Goal: Information Seeking & Learning: Find specific fact

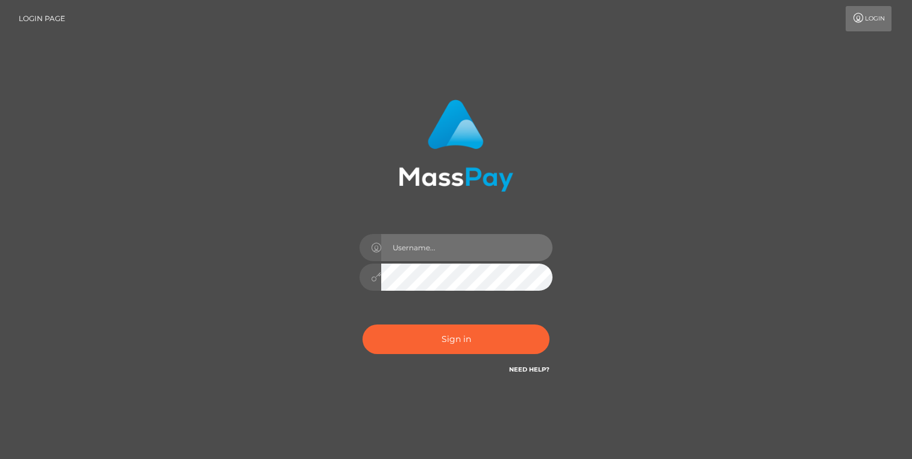
click at [448, 249] on input "text" at bounding box center [466, 247] width 171 height 27
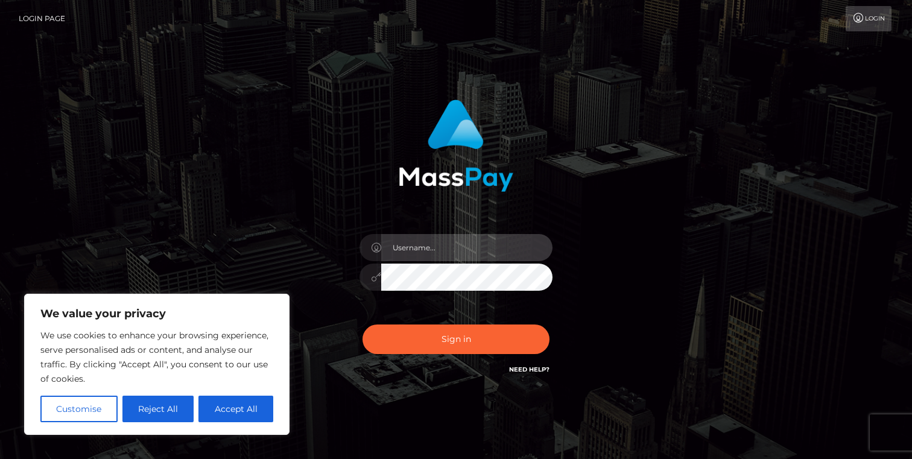
type input "[PERSON_NAME].Humangit"
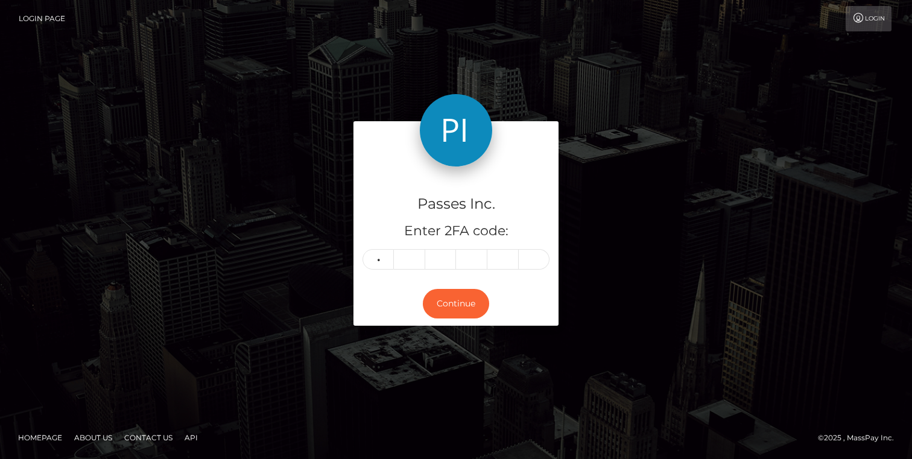
type input "2"
type input "5"
type input "9"
type input "4"
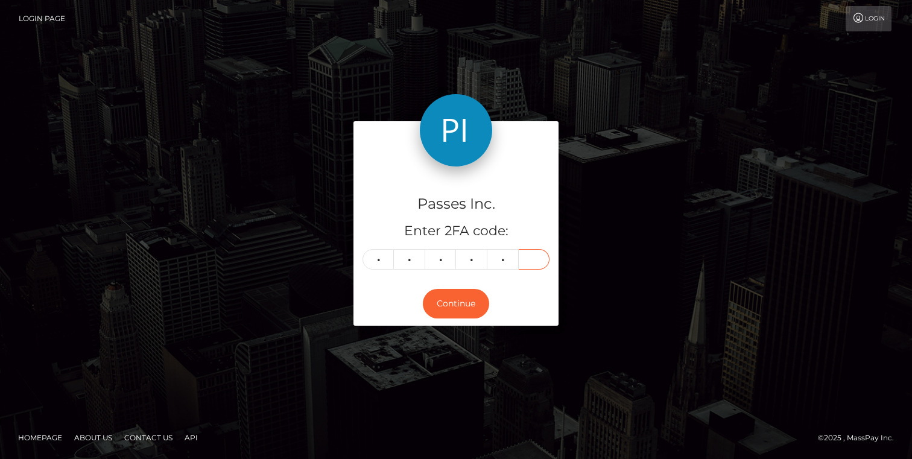
type input "8"
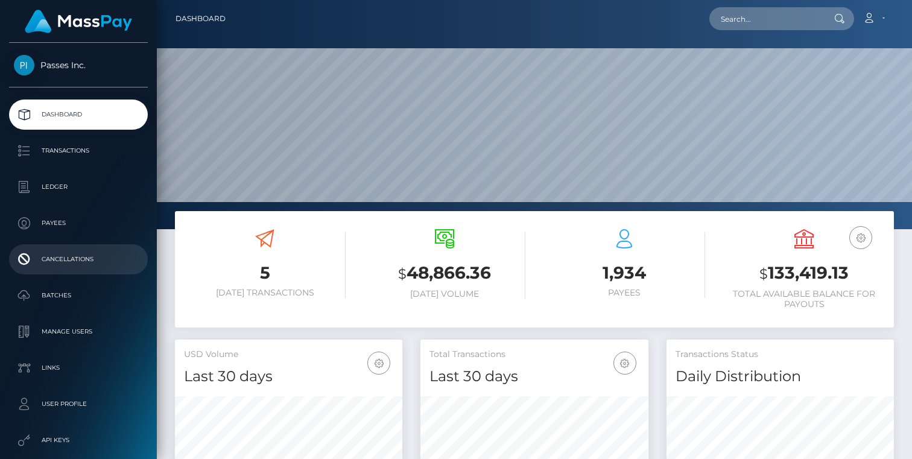
scroll to position [116, 0]
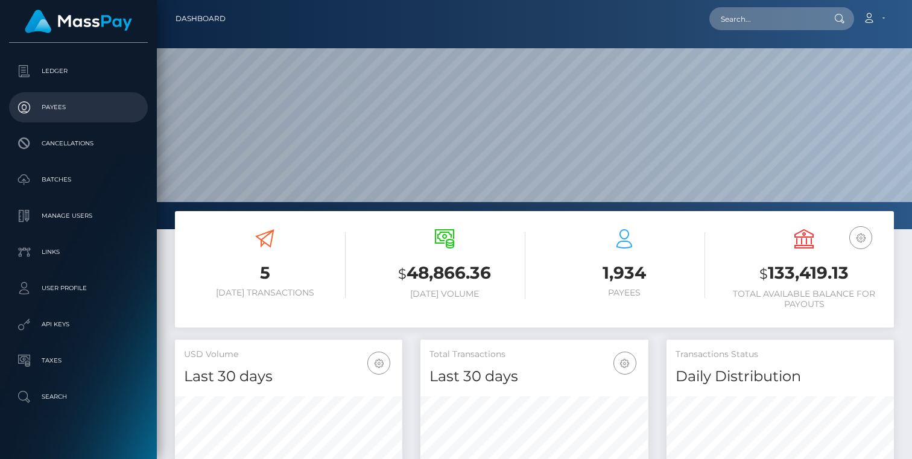
click at [58, 98] on p "Payees" at bounding box center [78, 107] width 129 height 18
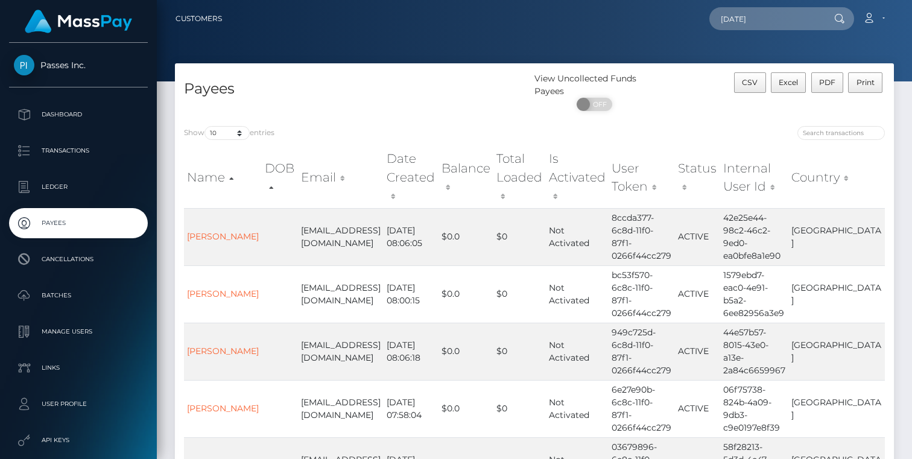
type input "[DATE]"
click at [860, 137] on input "search" at bounding box center [842, 133] width 88 height 14
click at [331, 165] on th "Email" at bounding box center [341, 177] width 86 height 61
click at [332, 170] on th "Email" at bounding box center [341, 177] width 86 height 61
click at [337, 170] on th "Email" at bounding box center [342, 177] width 86 height 61
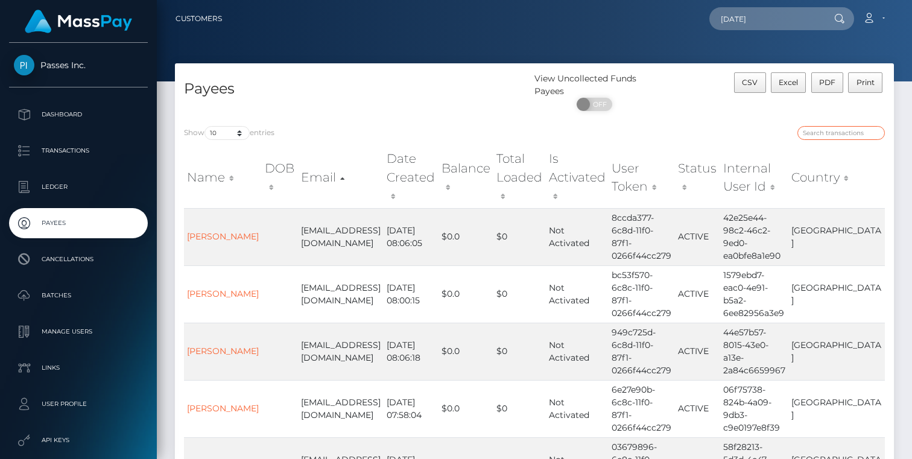
click at [835, 135] on input "search" at bounding box center [842, 133] width 88 height 14
click at [873, 134] on input "search" at bounding box center [842, 133] width 88 height 14
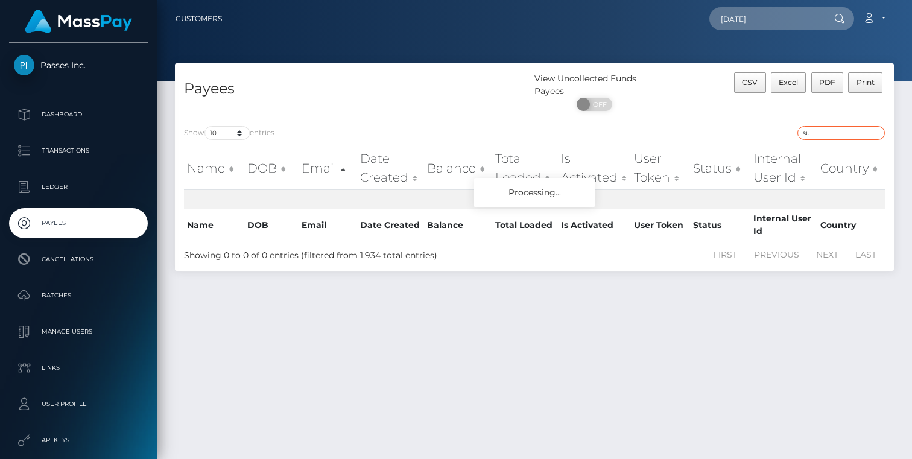
type input "s"
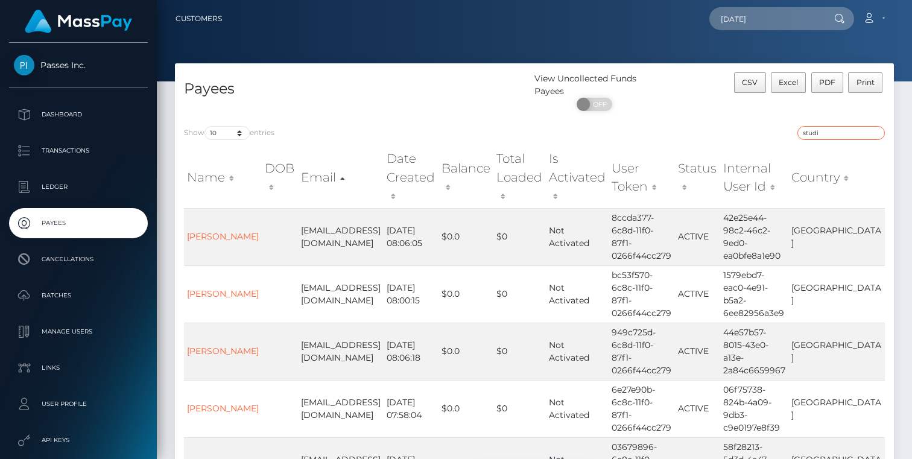
type input "studio"
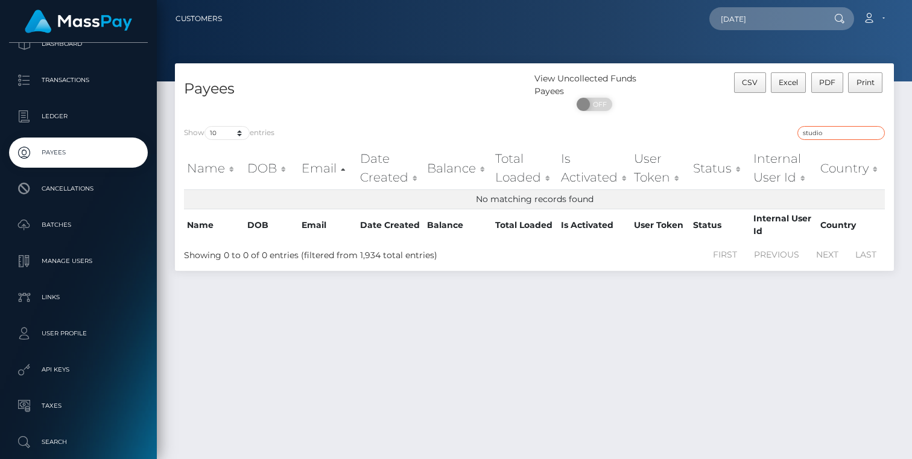
scroll to position [79, 0]
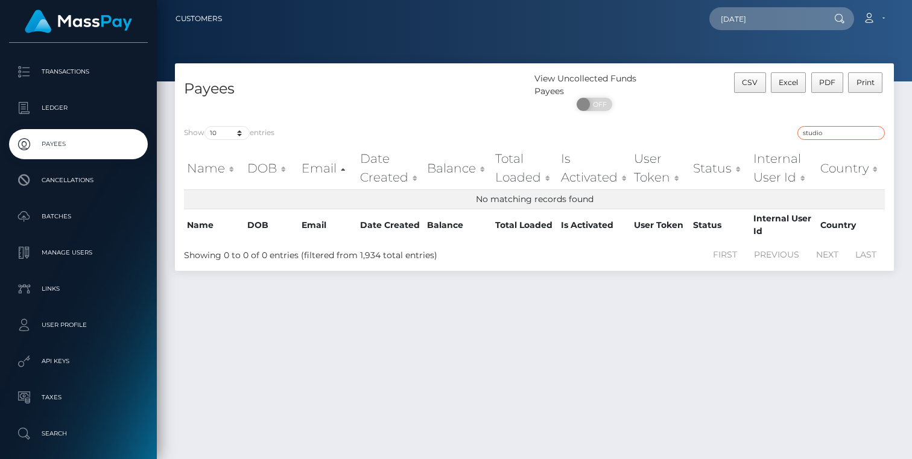
click at [852, 135] on input "studio" at bounding box center [842, 133] width 88 height 14
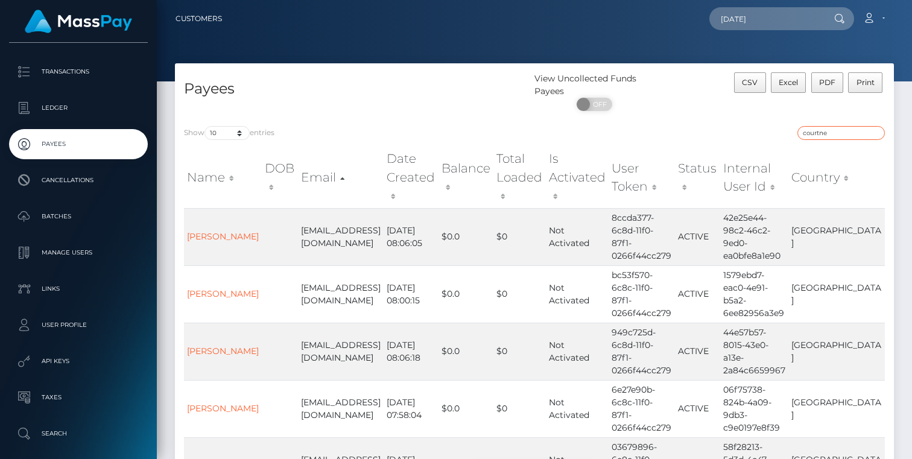
type input "courtney"
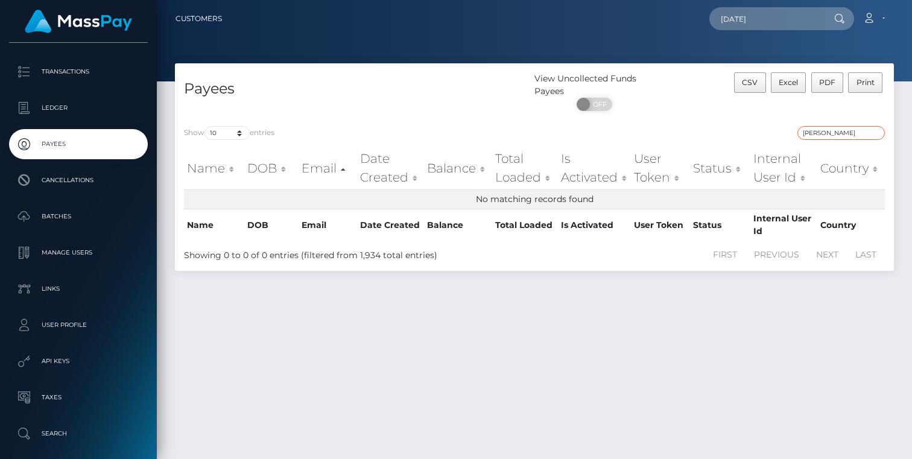
click at [877, 133] on input "courtney" at bounding box center [842, 133] width 88 height 14
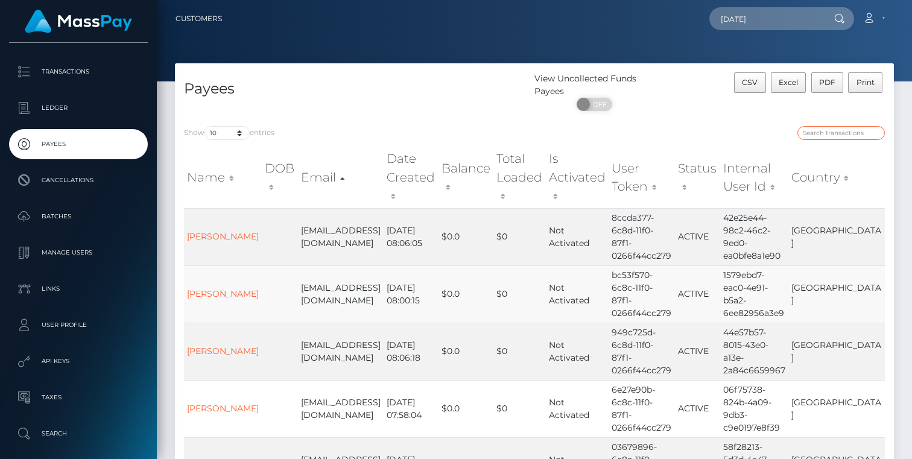
type input "e"
click at [874, 134] on input "e" at bounding box center [842, 133] width 88 height 14
click at [845, 133] on input "search" at bounding box center [842, 133] width 88 height 14
drag, startPoint x: 695, startPoint y: 236, endPoint x: 637, endPoint y: 206, distance: 64.5
click at [637, 208] on td "8ccda377-6c8d-11f0-87f1-0266f44cc279" at bounding box center [642, 236] width 66 height 57
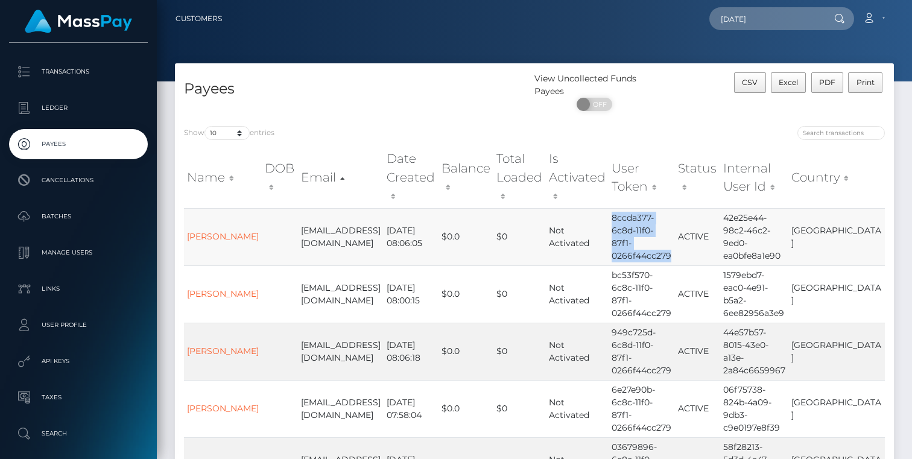
copy td "8ccda377-6c8d-11f0-87f1-0266f44cc279"
click at [839, 136] on input "search" at bounding box center [842, 133] width 88 height 14
paste input "8ccda377-6c8d-11f0-87f1-0266f44cc279"
type input "8ccda377-6c8d-11f0-87f1-0266f44cc279"
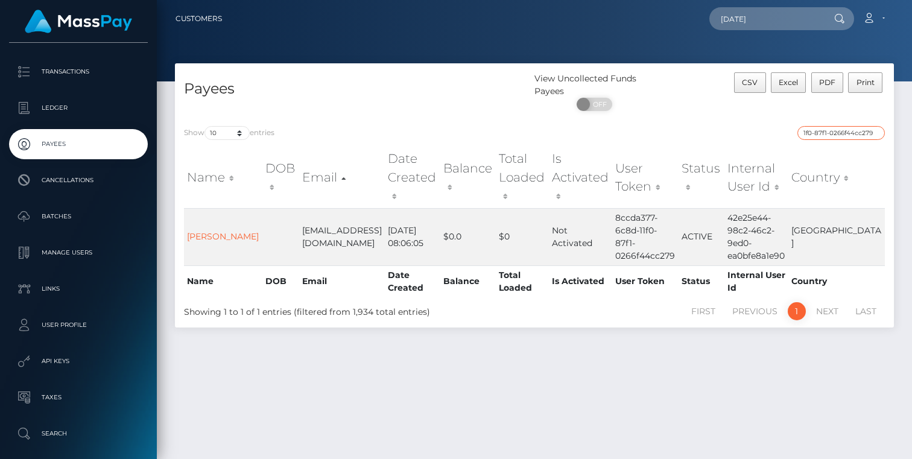
click at [875, 131] on input "8ccda377-6c8d-11f0-87f1-0266f44cc279" at bounding box center [842, 133] width 88 height 14
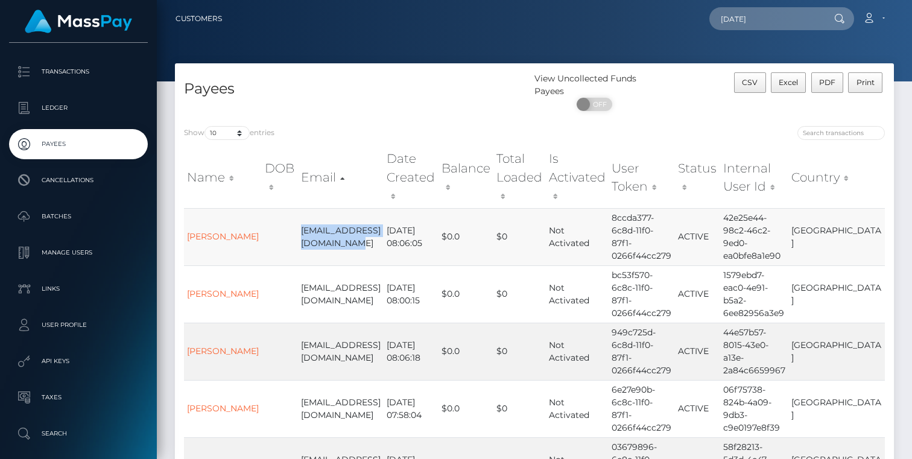
drag, startPoint x: 340, startPoint y: 228, endPoint x: 288, endPoint y: 212, distance: 53.6
click at [288, 212] on tr "COURTNEY NELSON courtney33nelson@gmail.com 2025-07-29 08:06:05 $0.0 $0 Not Acti…" at bounding box center [534, 236] width 701 height 57
copy tr "courtney33nelson@gmail.com"
click at [822, 138] on input "search" at bounding box center [842, 133] width 88 height 14
paste input "courtney33nelson@gmail.com"
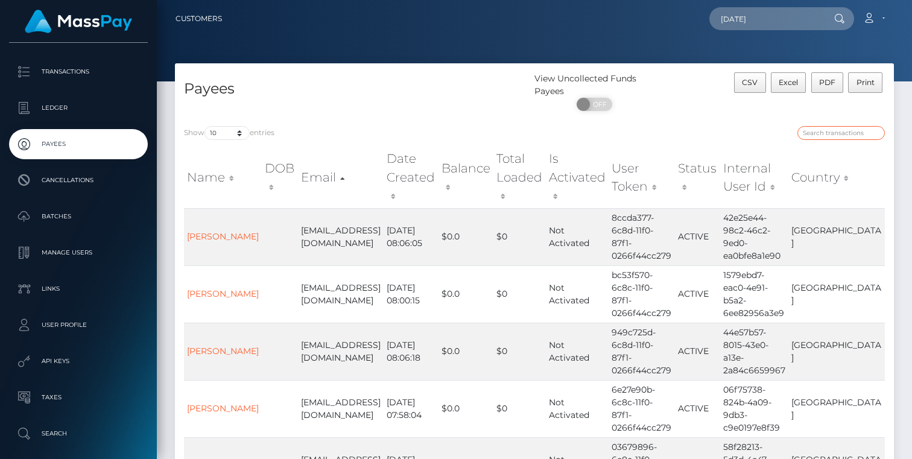
type input "courtney33nelson@gmail.com"
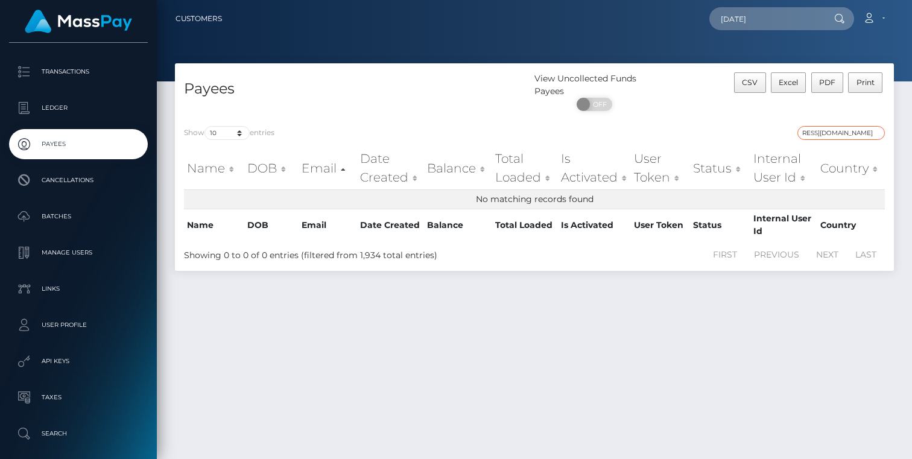
click at [876, 133] on input "courtney33nelson@gmail.com" at bounding box center [842, 133] width 88 height 14
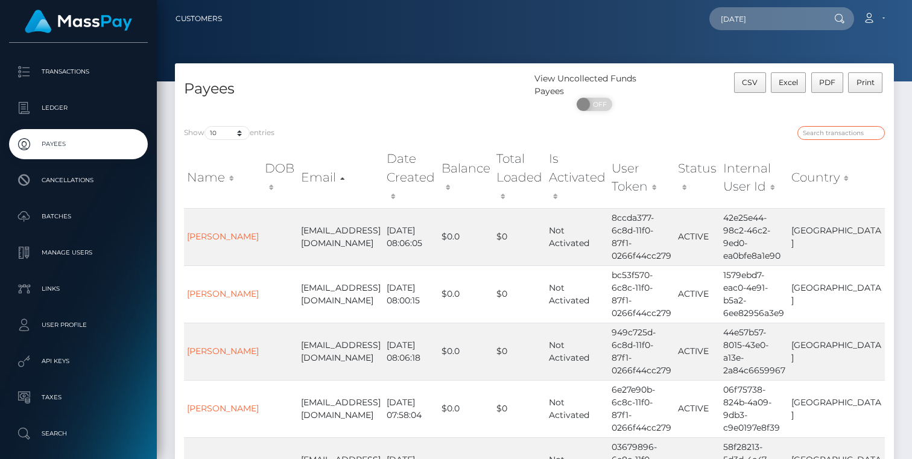
paste input "e93a97e0-a975-4cbc-b8ca-099fbdd311a1"
type input "e93a97e0-a975-4cbc-b8ca-099fbdd311a1"
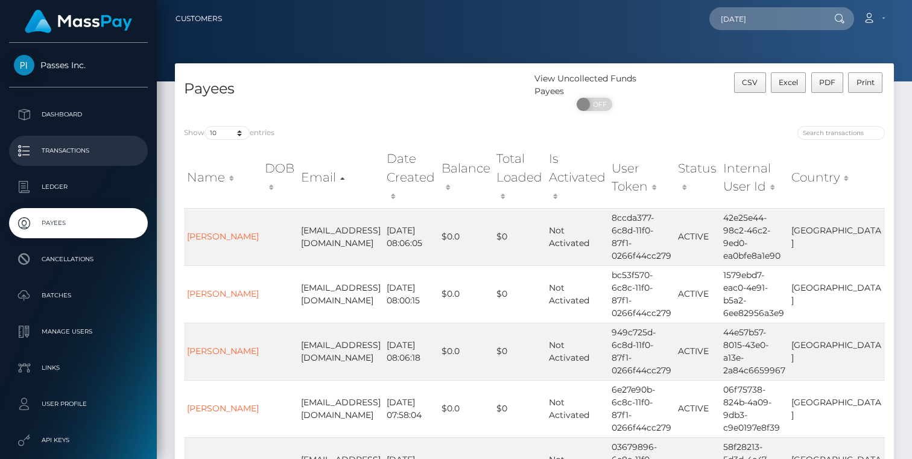
click at [66, 137] on link "Transactions" at bounding box center [78, 151] width 139 height 30
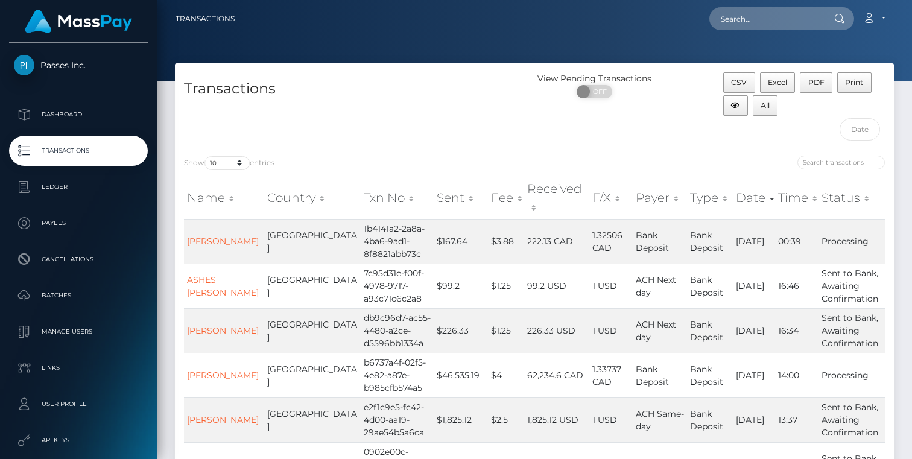
click at [836, 172] on div at bounding box center [715, 164] width 342 height 17
click at [838, 164] on input "search" at bounding box center [842, 163] width 88 height 14
paste input "contact@sundaystudio.io"
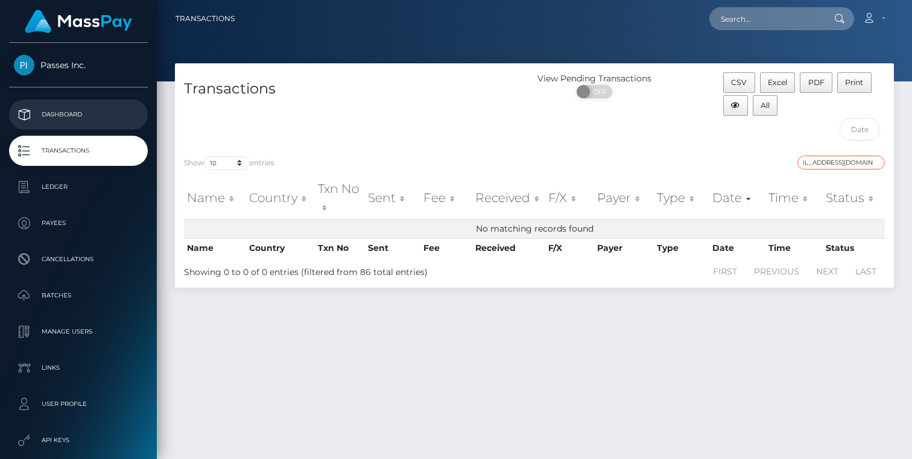
type input "contact@sundaystudio.io"
click at [69, 112] on p "Dashboard" at bounding box center [78, 115] width 129 height 18
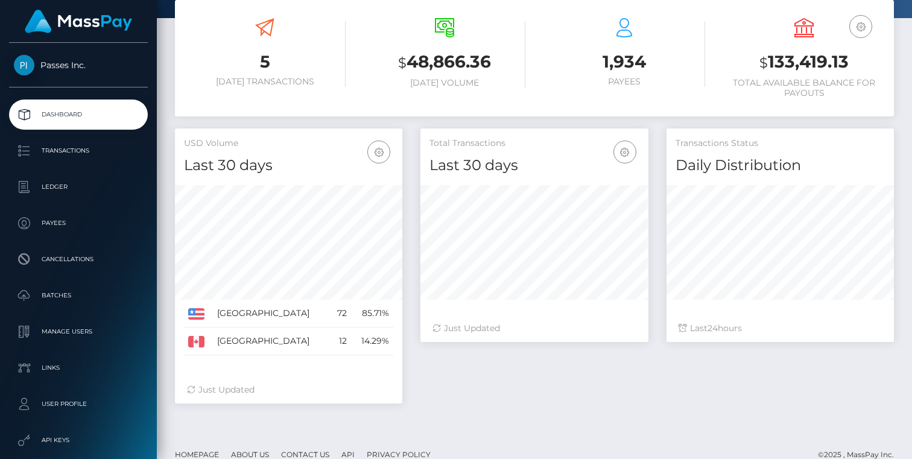
scroll to position [228, 0]
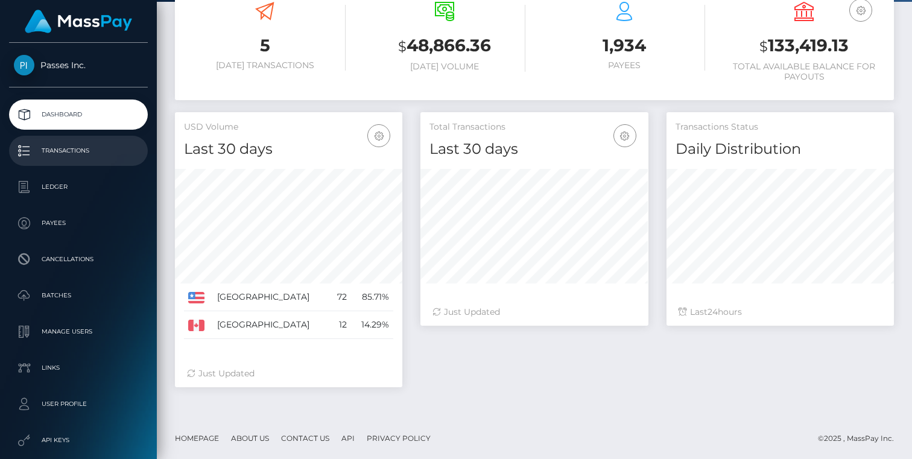
click at [72, 144] on p "Transactions" at bounding box center [78, 151] width 129 height 18
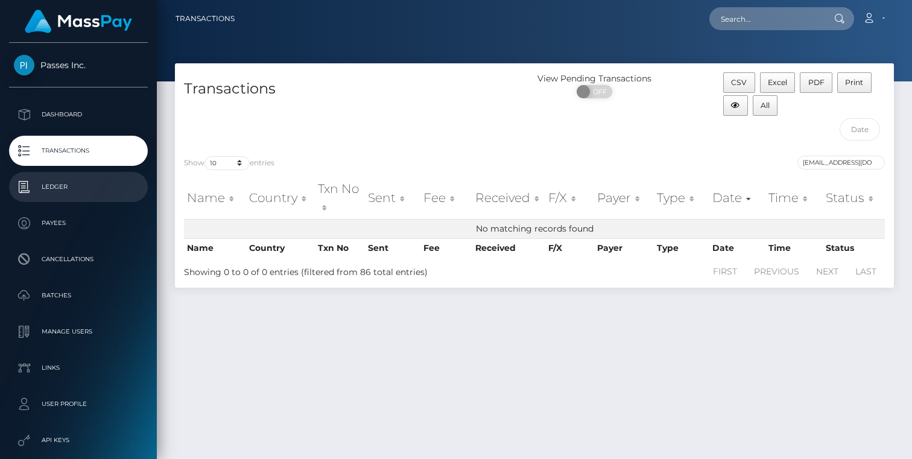
click at [60, 198] on link "Ledger" at bounding box center [78, 187] width 139 height 30
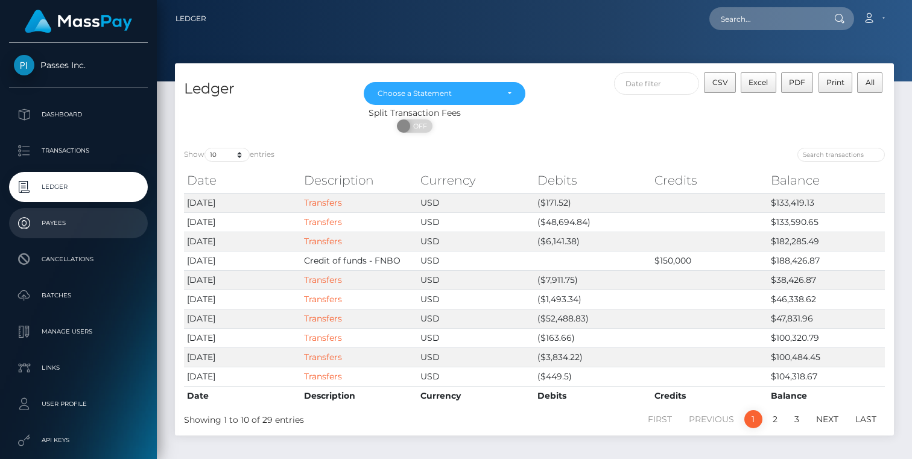
click at [60, 214] on p "Payees" at bounding box center [78, 223] width 129 height 18
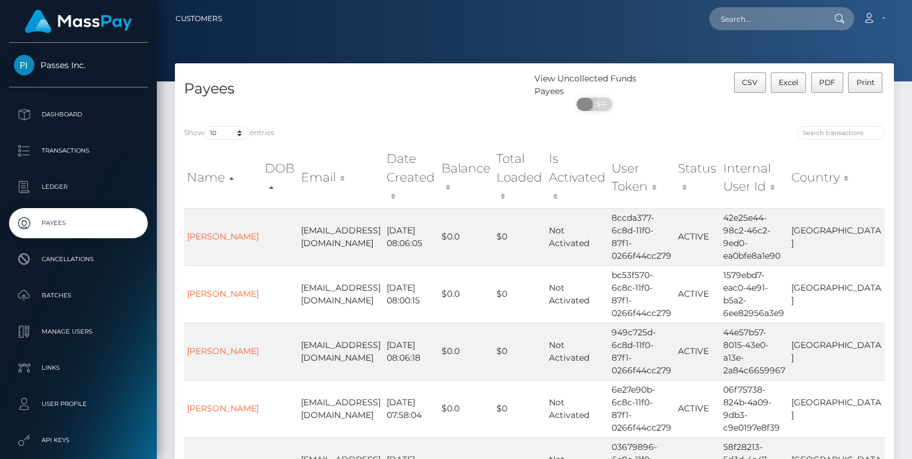
click at [594, 106] on span "OFF" at bounding box center [599, 104] width 30 height 13
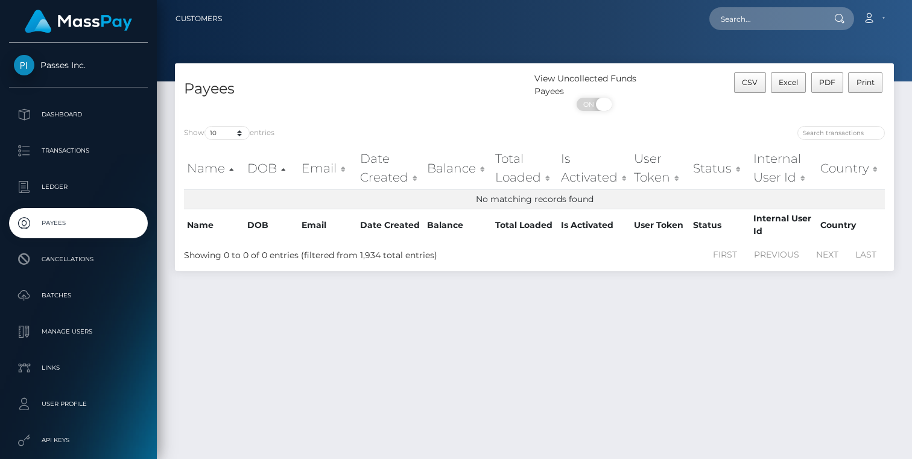
click at [604, 102] on span at bounding box center [604, 104] width 16 height 13
checkbox input "false"
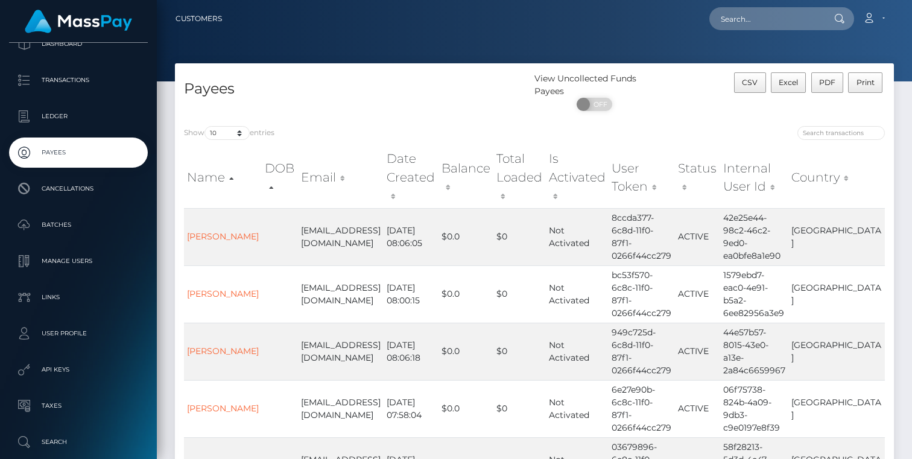
scroll to position [124, 0]
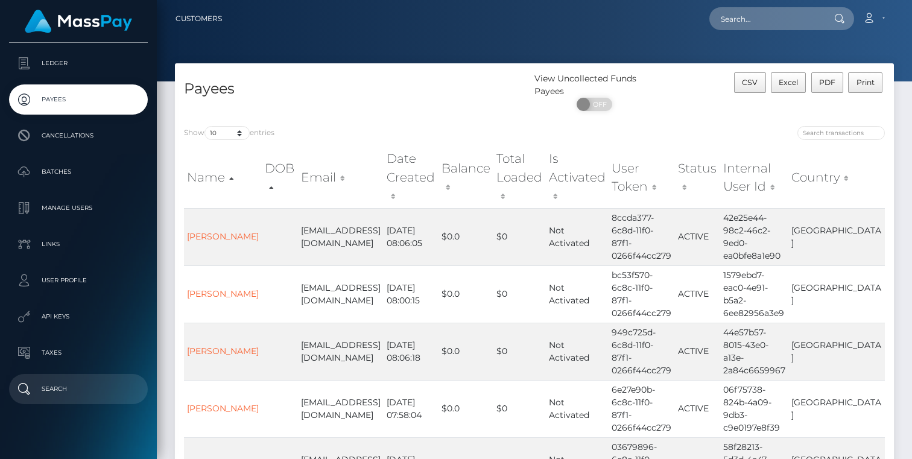
click at [37, 387] on p "Search" at bounding box center [78, 389] width 129 height 18
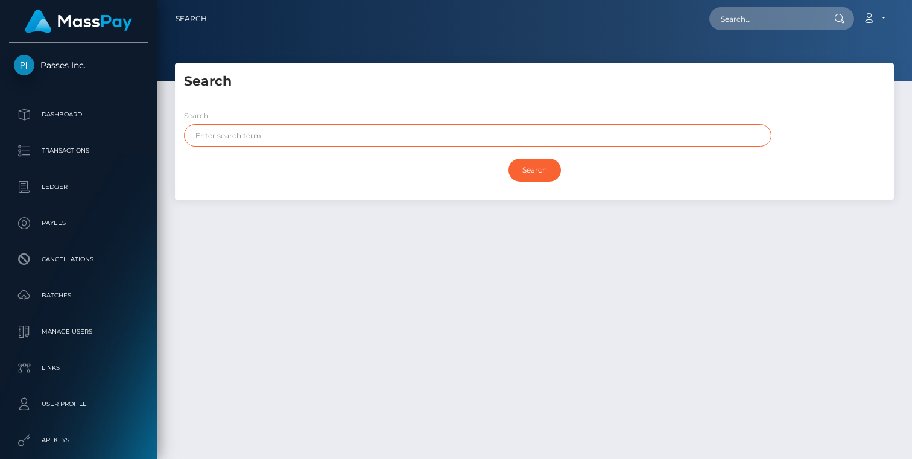
click at [272, 138] on input "text" at bounding box center [478, 135] width 588 height 22
type input "[DATE]"
click at [509, 159] on input "Search" at bounding box center [535, 170] width 53 height 23
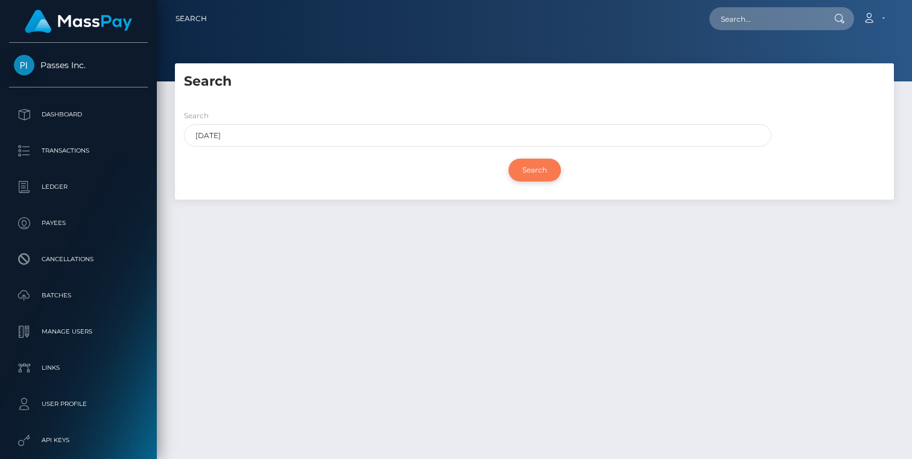
click at [544, 169] on input "Search" at bounding box center [535, 170] width 53 height 23
click at [538, 171] on input "Search" at bounding box center [535, 170] width 53 height 23
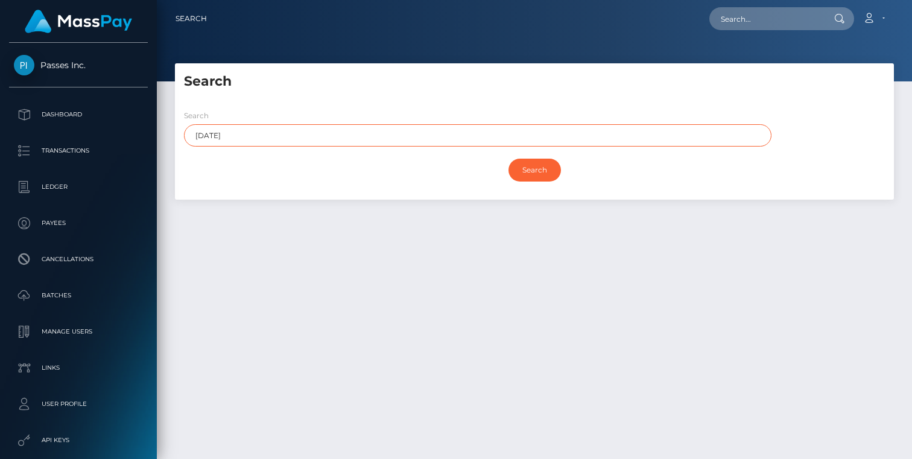
click at [429, 131] on input "[DATE]" at bounding box center [478, 135] width 588 height 22
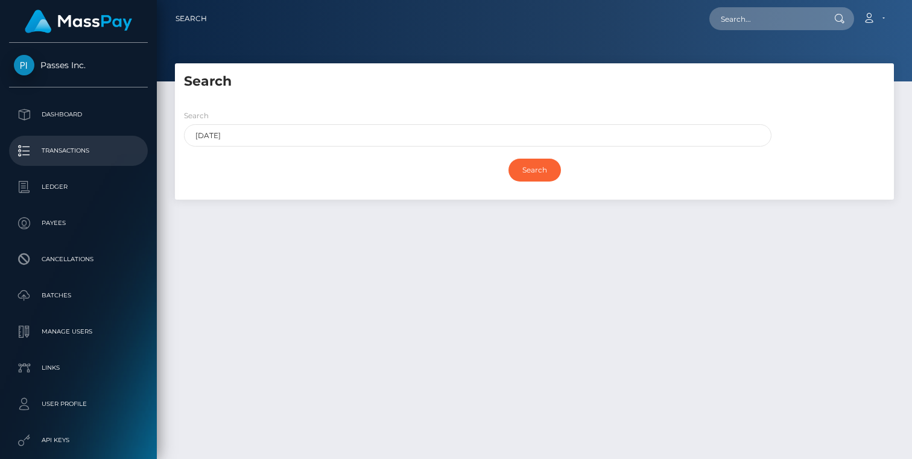
click at [74, 154] on p "Transactions" at bounding box center [78, 151] width 129 height 18
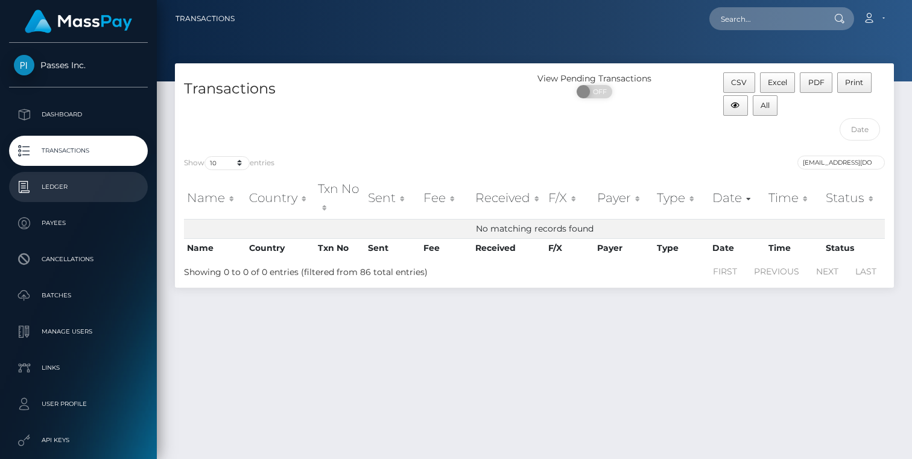
click at [66, 177] on link "Ledger" at bounding box center [78, 187] width 139 height 30
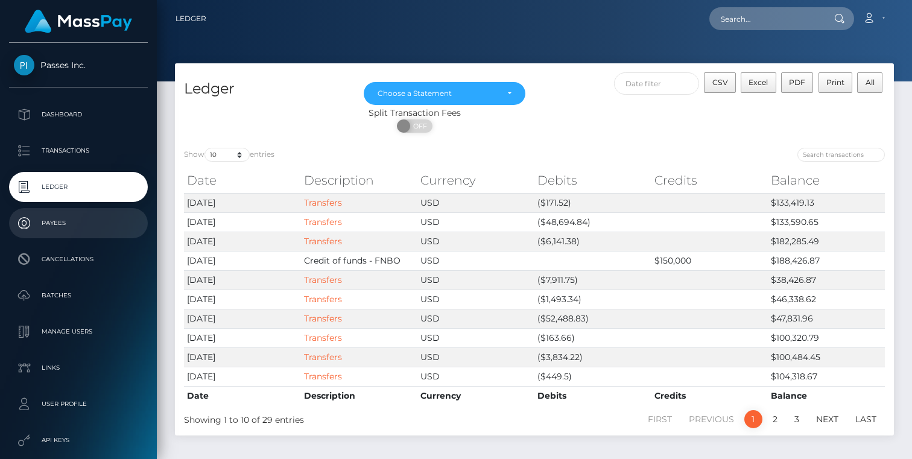
click at [53, 225] on p "Payees" at bounding box center [78, 223] width 129 height 18
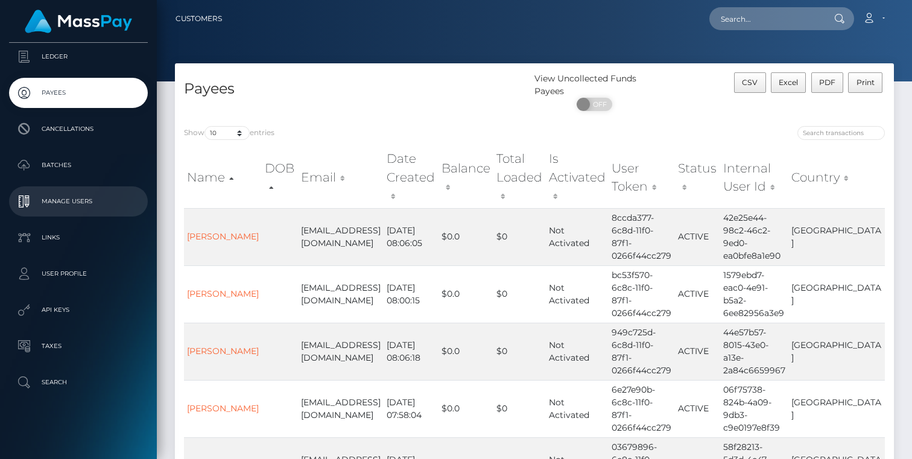
scroll to position [132, 0]
click at [60, 206] on p "Manage Users" at bounding box center [78, 200] width 129 height 18
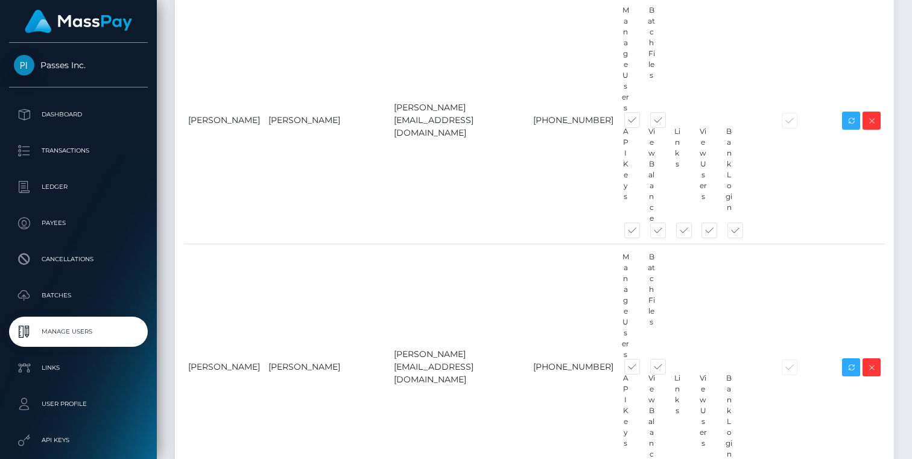
scroll to position [593, 0]
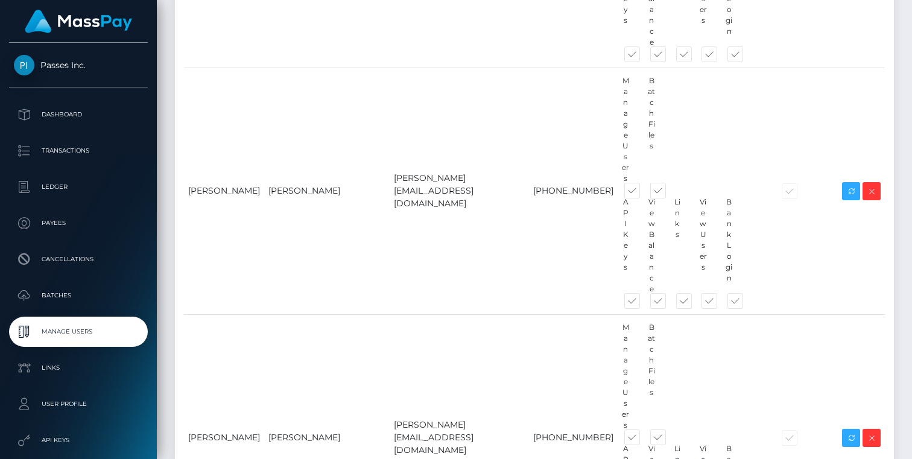
type input "sarahsandoval@p"
type input "Sarah Sandoval"
type input "S"
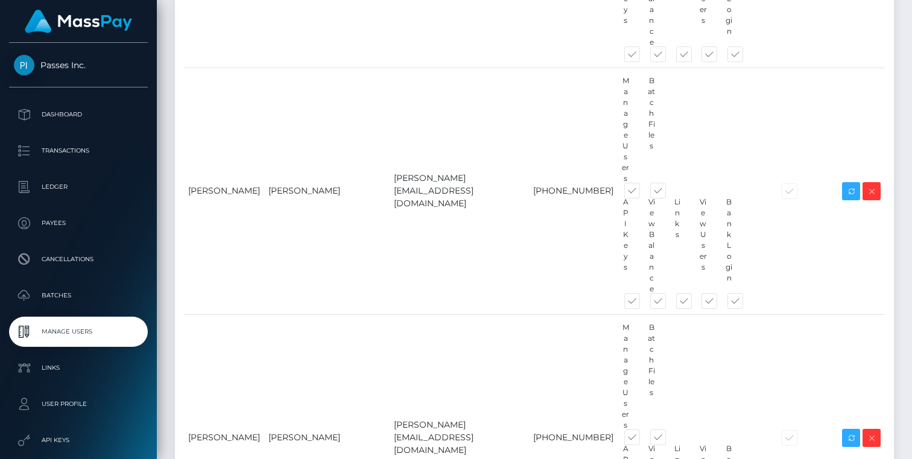
scroll to position [0, 14]
type input "sarahsandoval@passes.com"
click at [84, 117] on p "Dashboard" at bounding box center [78, 115] width 129 height 18
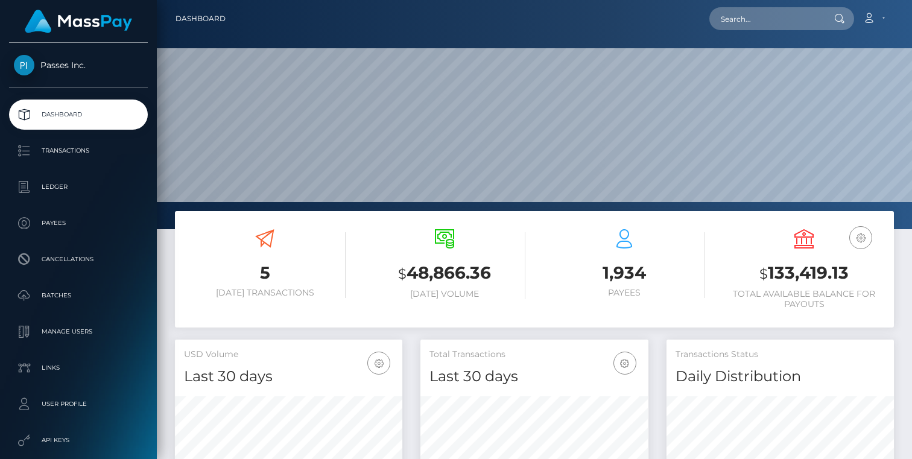
scroll to position [214, 228]
click at [868, 24] on link "Account" at bounding box center [874, 18] width 36 height 25
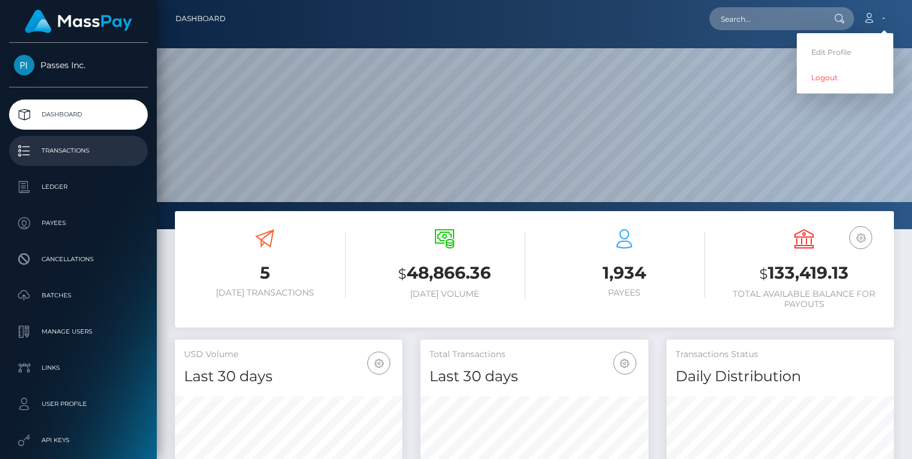
click at [97, 155] on p "Transactions" at bounding box center [78, 151] width 129 height 18
